Goal: Book appointment/travel/reservation

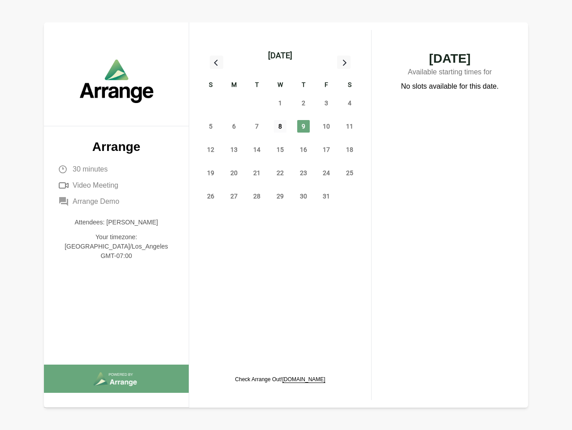
click at [280, 128] on span "8" at bounding box center [280, 126] width 13 height 13
click at [280, 56] on div "[DATE]" at bounding box center [280, 55] width 24 height 13
click at [211, 103] on div "28" at bounding box center [210, 102] width 23 height 23
click at [234, 103] on div "29" at bounding box center [233, 102] width 23 height 23
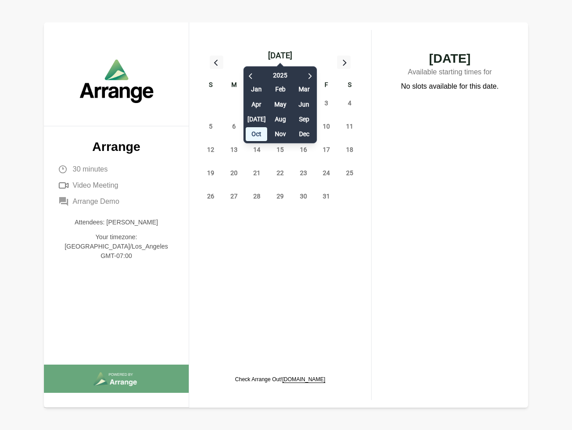
click at [257, 103] on div "[DATE] Feb Mar Apr May Jun [DATE] Aug Sep Oct Nov Dec" at bounding box center [280, 103] width 74 height 82
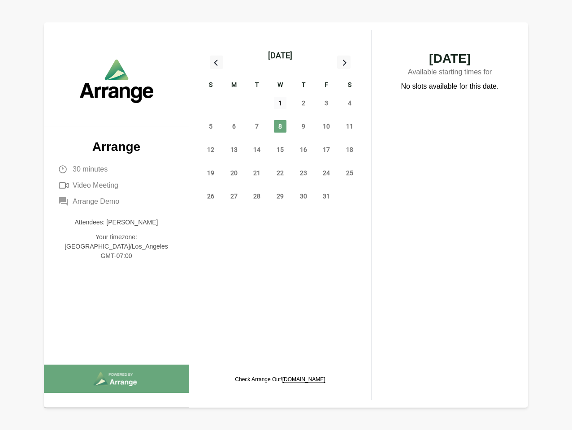
click at [280, 103] on span "1" at bounding box center [280, 103] width 13 height 13
click at [303, 103] on span "2" at bounding box center [303, 103] width 13 height 13
click at [326, 103] on span "3" at bounding box center [326, 103] width 13 height 13
click at [350, 103] on span "4" at bounding box center [349, 103] width 13 height 13
click at [211, 126] on span "5" at bounding box center [210, 126] width 13 height 13
